Goal: Task Accomplishment & Management: Manage account settings

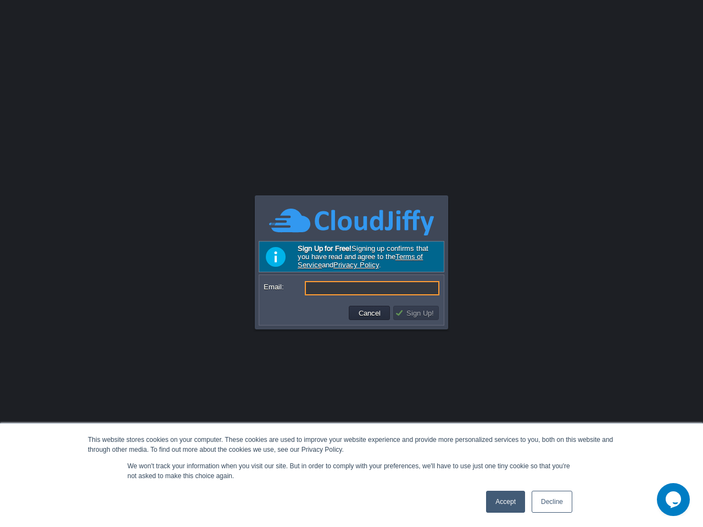
click at [370, 315] on button "Cancel" at bounding box center [369, 313] width 29 height 10
click at [370, 315] on td at bounding box center [329, 307] width 130 height 18
